Goal: Browse casually

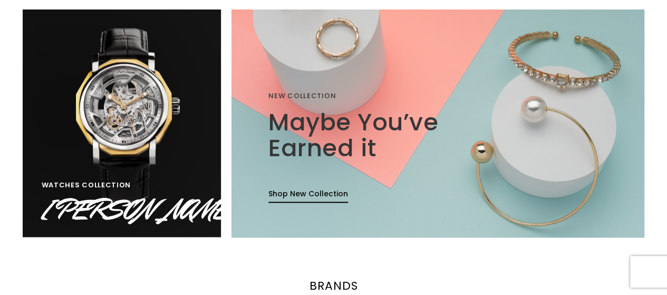
scroll to position [739, 0]
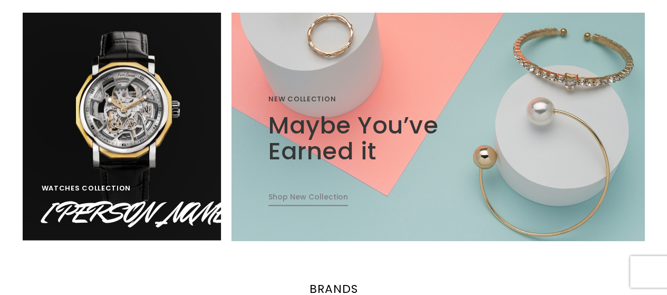
click at [320, 195] on link "Shop New Collection" at bounding box center [309, 199] width 80 height 14
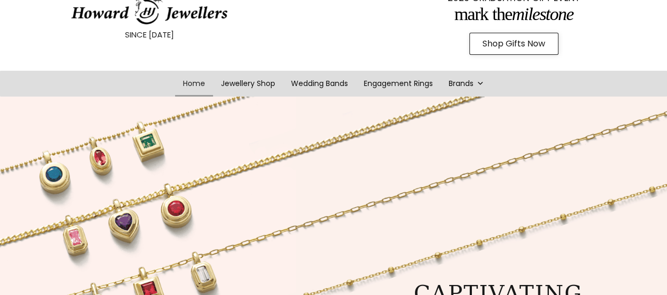
scroll to position [0, 0]
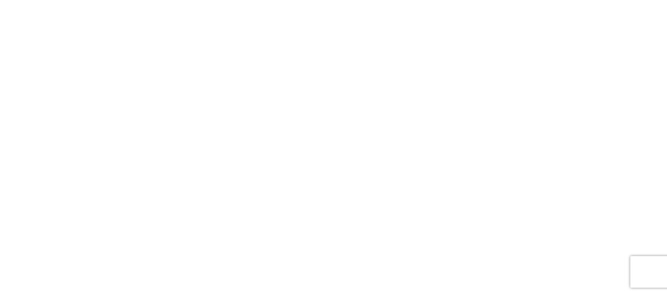
scroll to position [627, 0]
